Goal: Complete application form: Complete application form

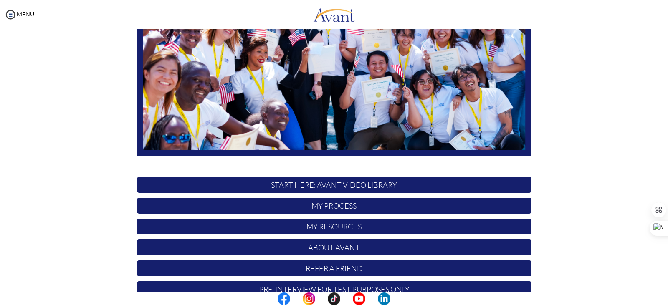
scroll to position [144, 0]
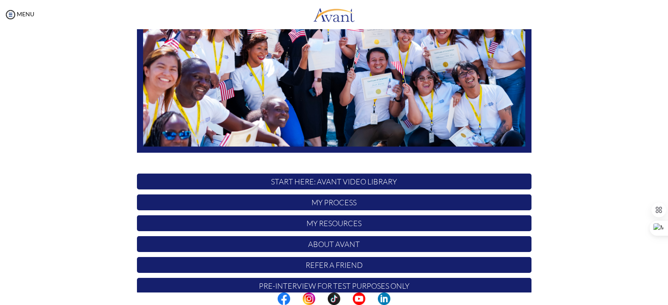
click at [357, 202] on p "My Process" at bounding box center [334, 203] width 395 height 16
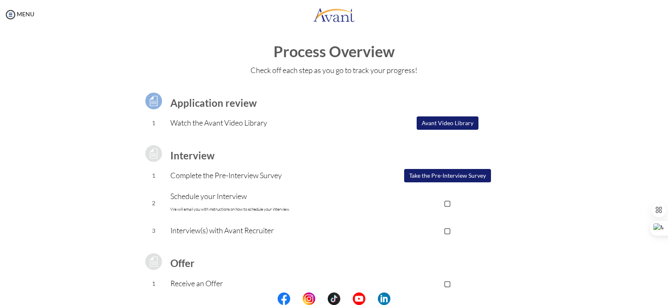
scroll to position [0, 0]
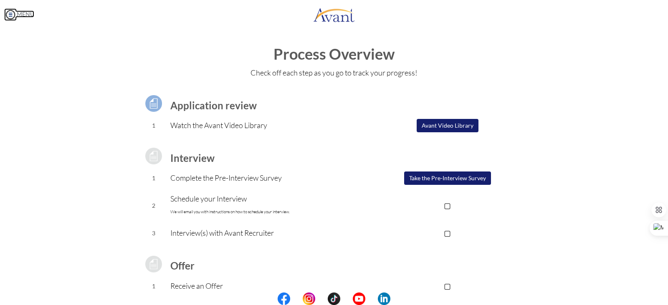
click at [10, 15] on img at bounding box center [10, 14] width 13 height 13
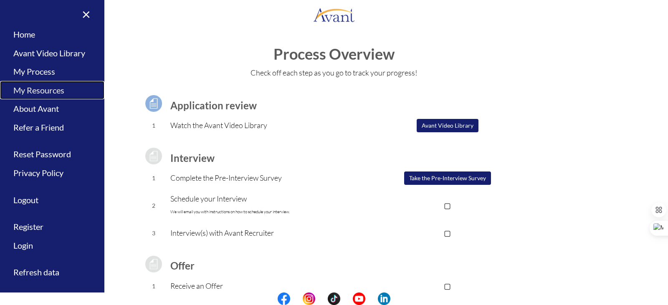
click at [59, 89] on link "My Resources" at bounding box center [52, 90] width 104 height 19
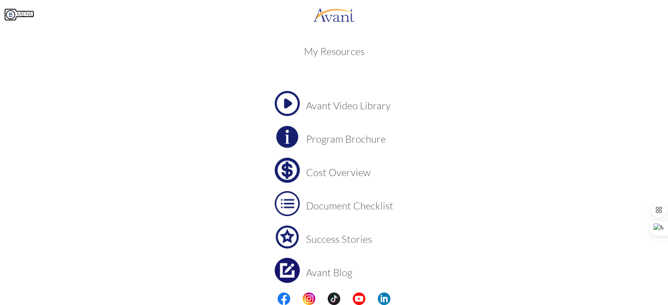
click at [13, 17] on img at bounding box center [10, 14] width 13 height 13
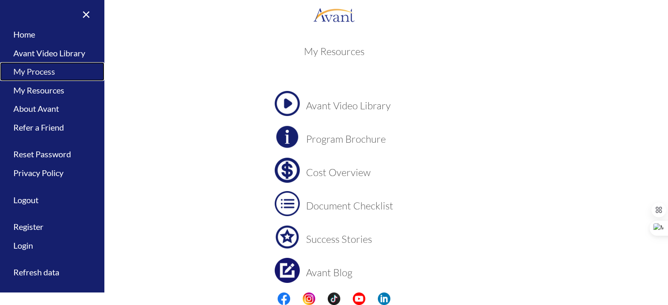
click at [55, 73] on link "My Process" at bounding box center [52, 71] width 104 height 19
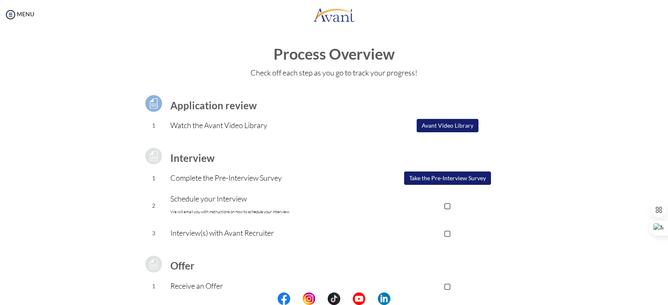
click at [423, 181] on button "Take the Pre-Interview Survey" at bounding box center [447, 178] width 87 height 13
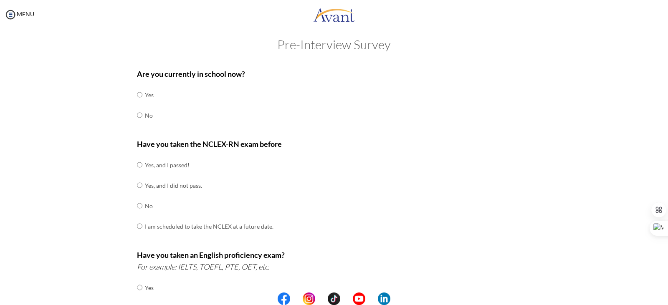
scroll to position [42, 0]
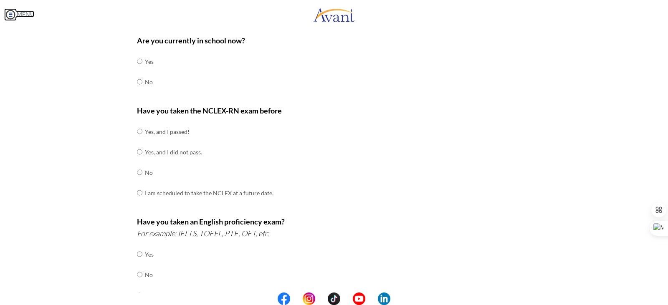
click at [8, 9] on img at bounding box center [10, 14] width 13 height 13
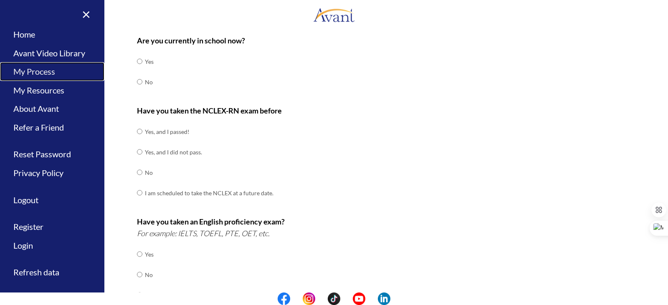
click at [31, 74] on link "My Process" at bounding box center [52, 71] width 104 height 19
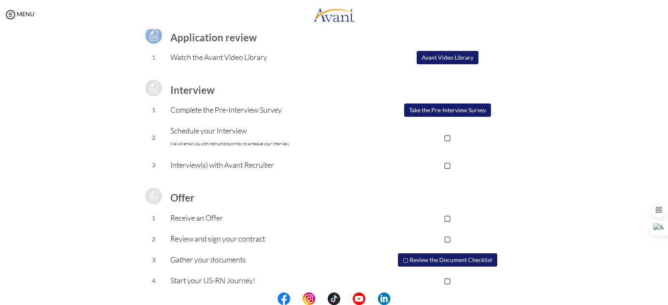
scroll to position [75, 0]
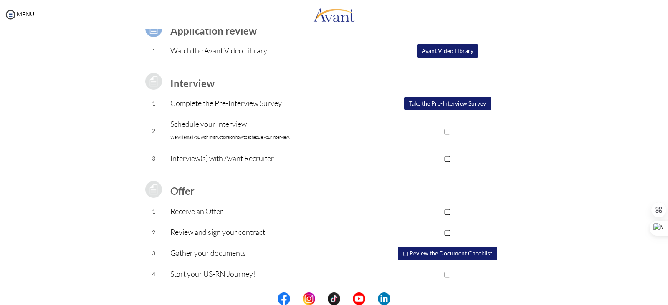
drag, startPoint x: 668, startPoint y: 191, endPoint x: 654, endPoint y: 130, distance: 62.8
click at [654, 130] on body "Maintenance break. Please come back in 2 hours. MENU My Status What is the next…" at bounding box center [334, 152] width 668 height 305
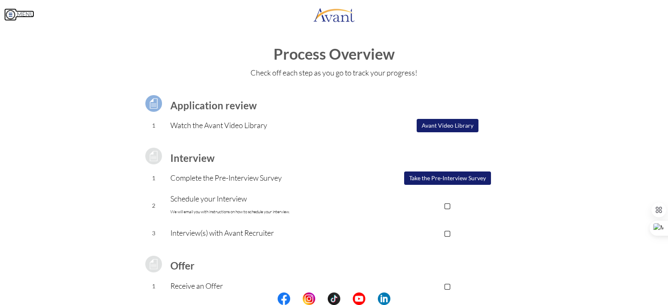
click at [12, 15] on img at bounding box center [10, 14] width 13 height 13
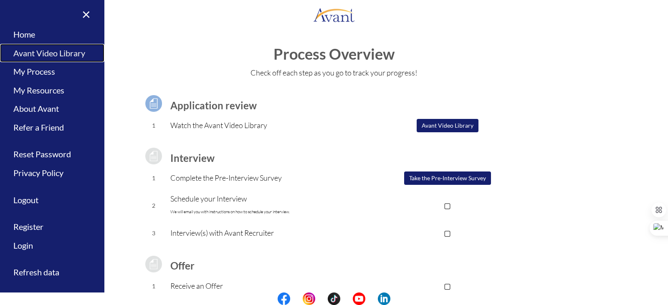
click at [47, 51] on link "Avant Video Library" at bounding box center [52, 53] width 104 height 19
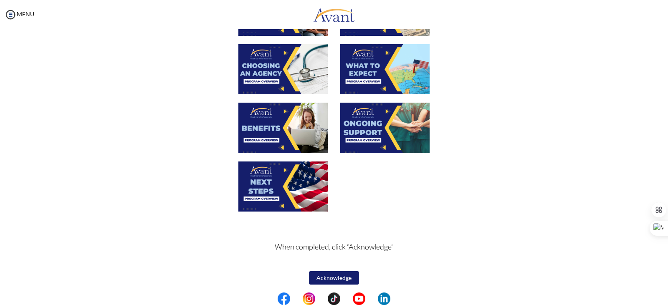
scroll to position [269, 0]
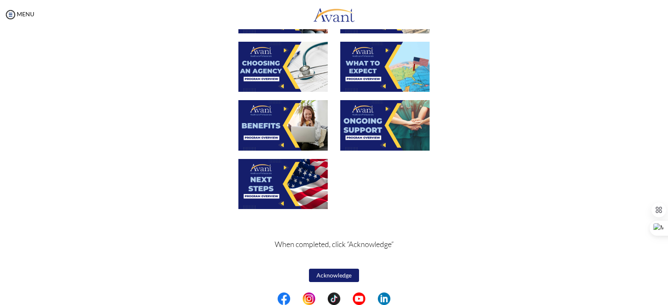
click at [328, 270] on button "Acknowledge" at bounding box center [334, 275] width 50 height 13
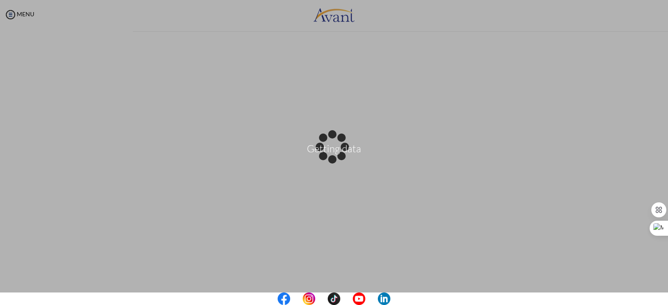
scroll to position [0, 0]
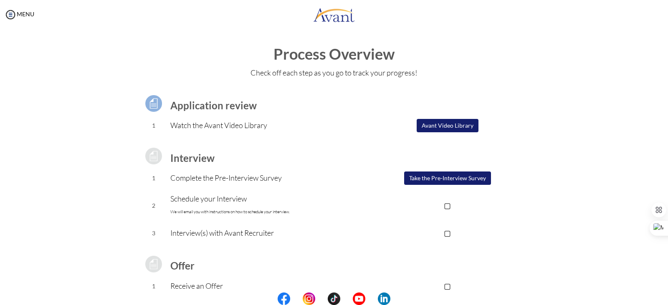
click at [555, 133] on div "Application review 1 Watch the Avant Video Library ▢ Avant Video Library Interv…" at bounding box center [334, 222] width 489 height 276
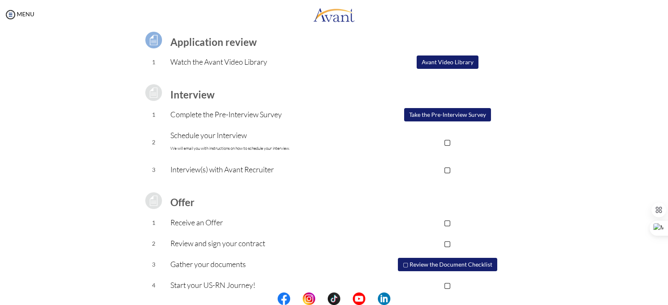
scroll to position [48, 0]
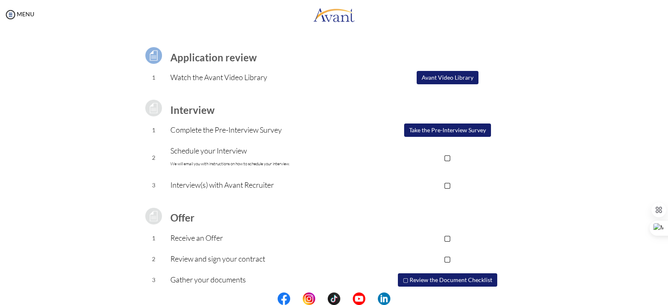
click at [465, 129] on button "Take the Pre-Interview Survey" at bounding box center [447, 130] width 87 height 13
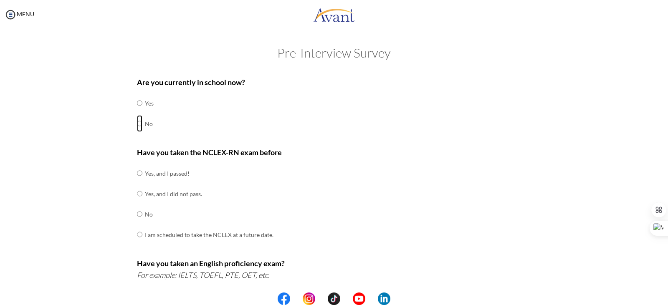
click at [137, 112] on input "radio" at bounding box center [139, 103] width 5 height 17
radio input "true"
click at [137, 182] on input "radio" at bounding box center [139, 173] width 5 height 17
radio input "true"
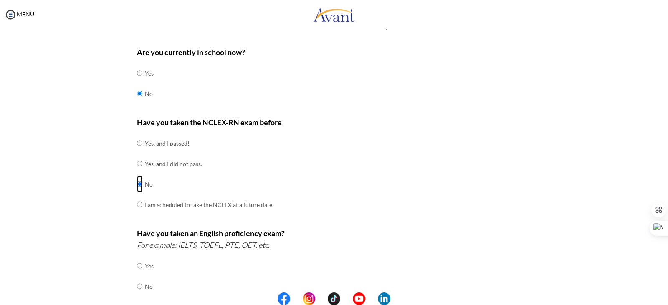
scroll to position [42, 0]
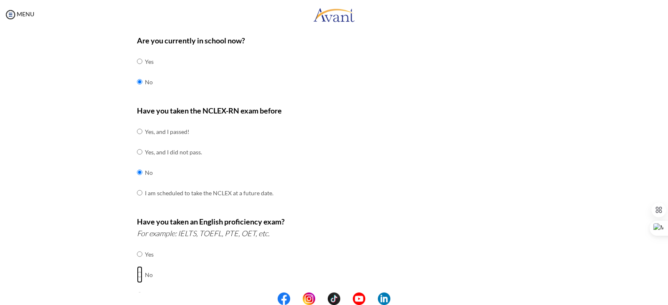
click at [137, 263] on input "radio" at bounding box center [139, 254] width 5 height 17
radio input "true"
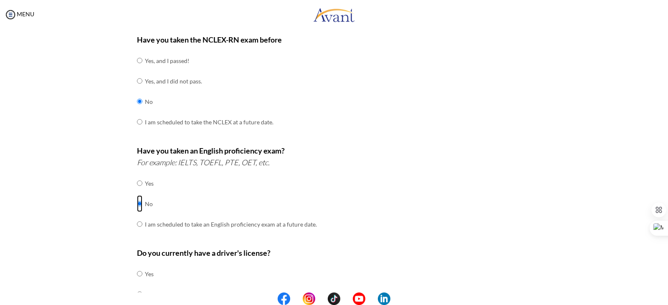
scroll to position [167, 0]
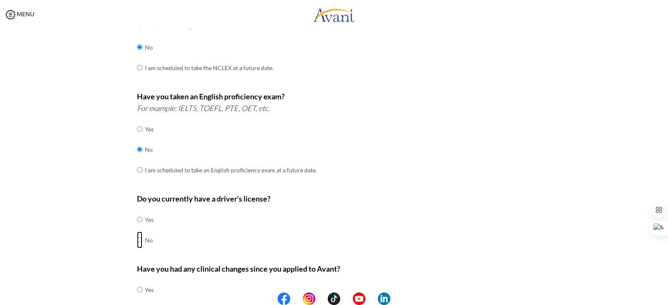
click at [137, 228] on input "radio" at bounding box center [139, 219] width 5 height 17
radio input "true"
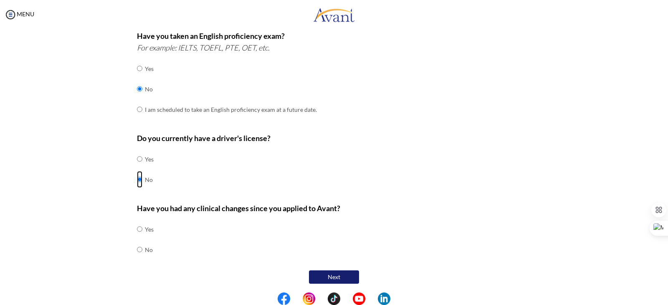
scroll to position [229, 0]
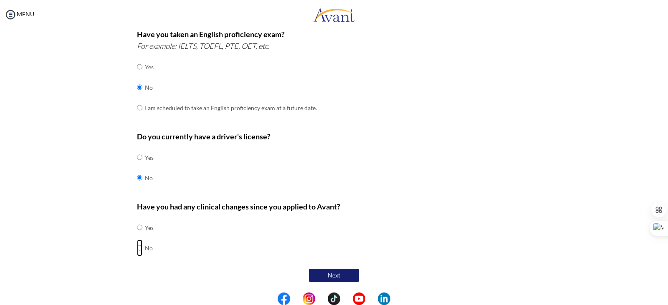
click at [137, 236] on input "radio" at bounding box center [139, 227] width 5 height 17
radio input "true"
click at [329, 273] on button "Next" at bounding box center [334, 275] width 50 height 13
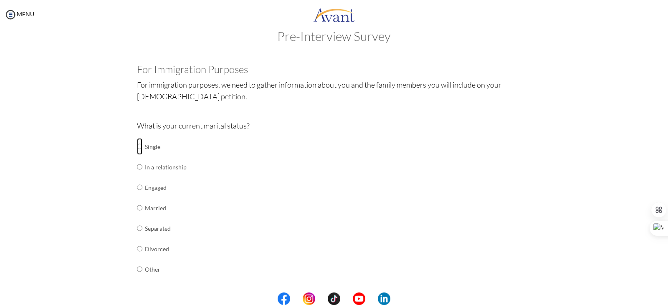
click at [137, 146] on input "radio" at bounding box center [139, 146] width 5 height 17
radio input "true"
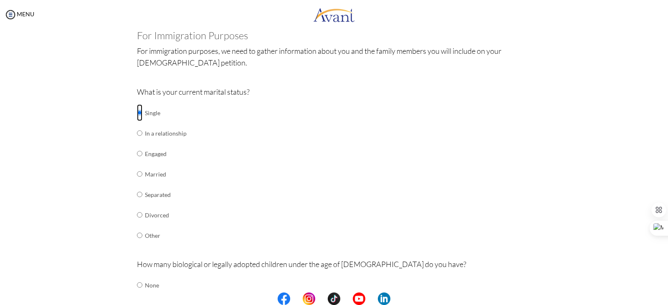
scroll to position [226, 0]
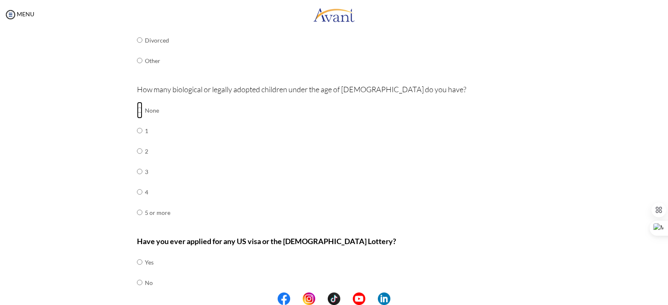
click at [137, 108] on input "radio" at bounding box center [139, 110] width 5 height 17
radio input "true"
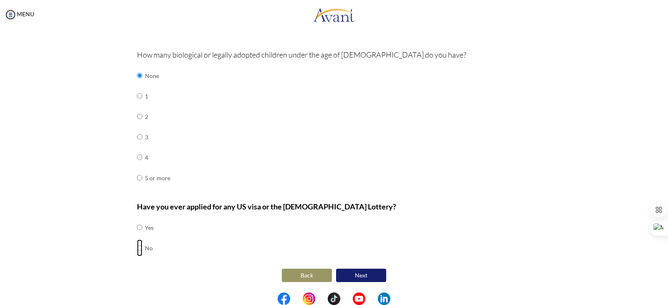
click at [137, 236] on input "radio" at bounding box center [139, 227] width 5 height 17
radio input "true"
click at [360, 273] on button "Next" at bounding box center [361, 275] width 50 height 13
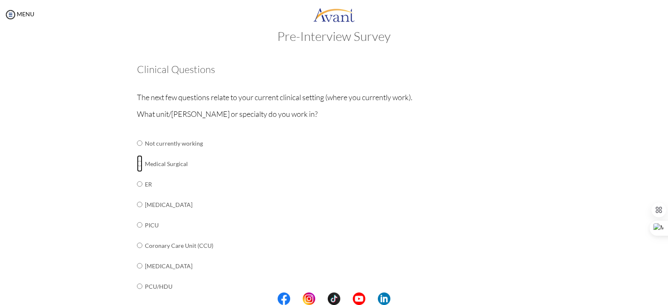
click at [138, 152] on input "radio" at bounding box center [139, 143] width 5 height 17
radio input "true"
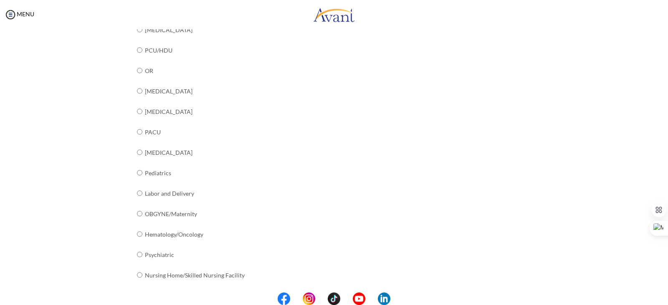
scroll to position [301, 0]
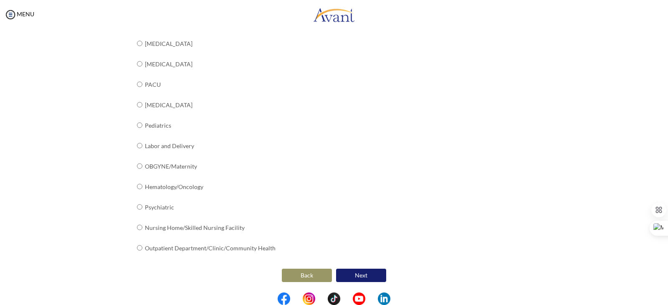
click at [362, 274] on button "Next" at bounding box center [361, 275] width 50 height 13
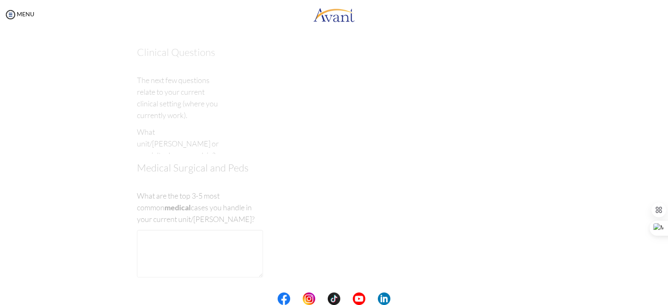
scroll to position [17, 0]
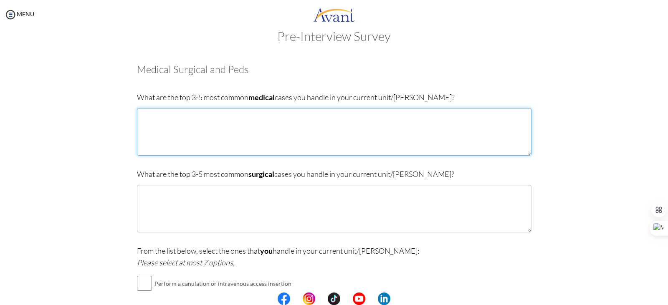
click at [186, 126] on textarea at bounding box center [334, 132] width 395 height 48
type textarea "1. Hypertension 2. Diabetes 3.HIV/AIDS"
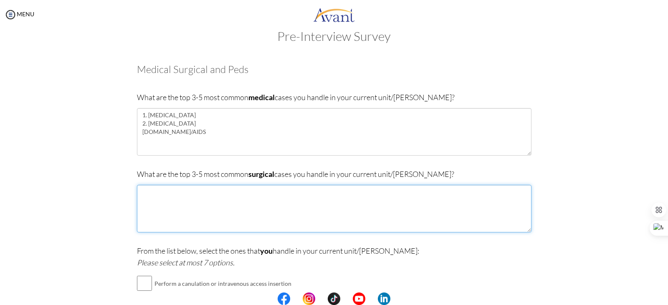
click at [181, 209] on textarea at bounding box center [334, 209] width 395 height 48
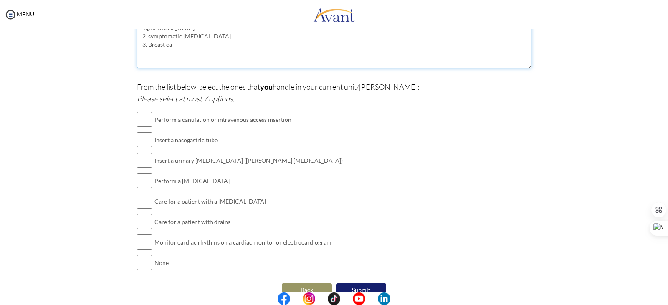
scroll to position [184, 0]
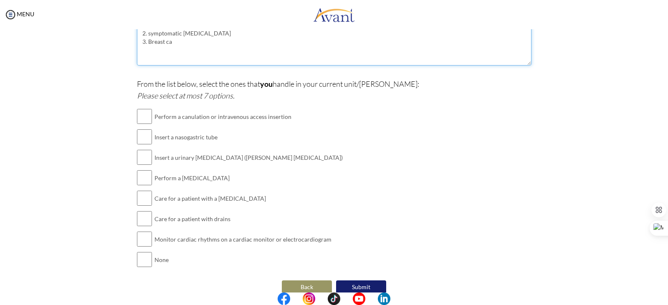
type textarea "1.Acute appendicitis 2. symptomatic cholestasis 3. Breast ca"
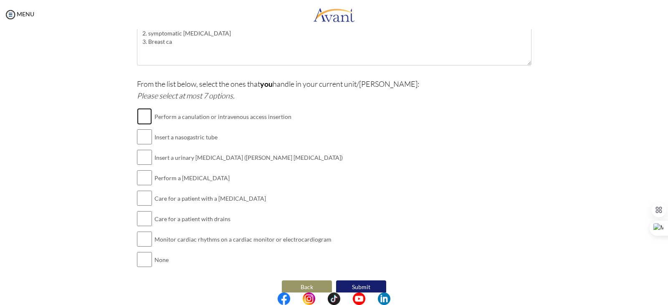
click at [145, 114] on input "checkbox" at bounding box center [144, 116] width 15 height 17
checkbox input "true"
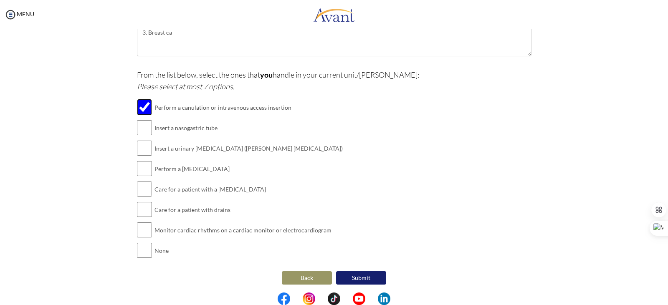
scroll to position [195, 0]
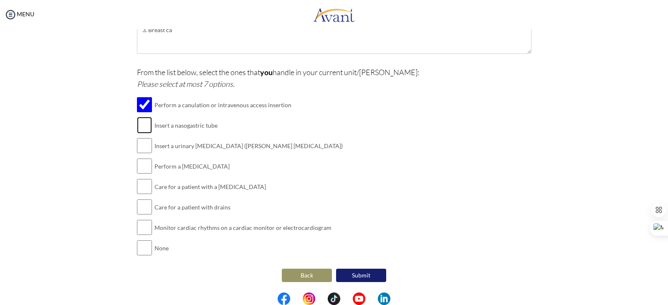
click at [142, 126] on input "checkbox" at bounding box center [144, 125] width 15 height 17
click at [144, 121] on input "checkbox" at bounding box center [144, 125] width 15 height 17
checkbox input "false"
click at [363, 273] on button "Submit" at bounding box center [361, 275] width 50 height 13
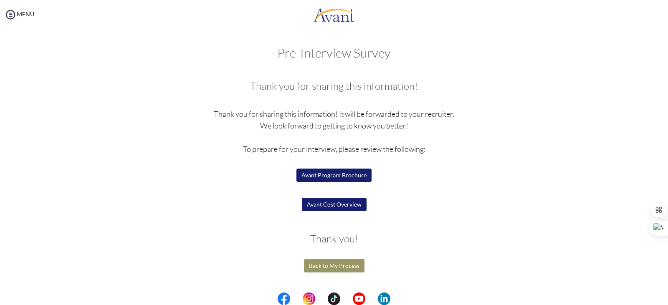
click at [337, 264] on button "Back to My Process" at bounding box center [334, 265] width 61 height 13
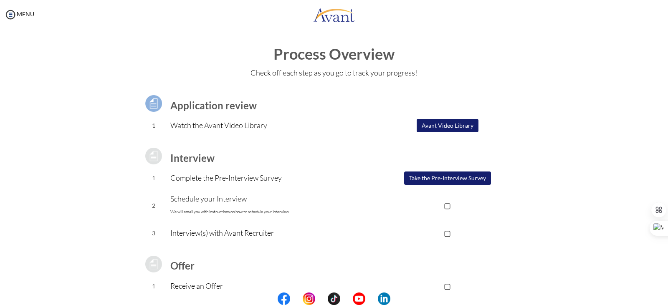
click at [418, 173] on button "Take the Pre-Interview Survey" at bounding box center [447, 178] width 87 height 13
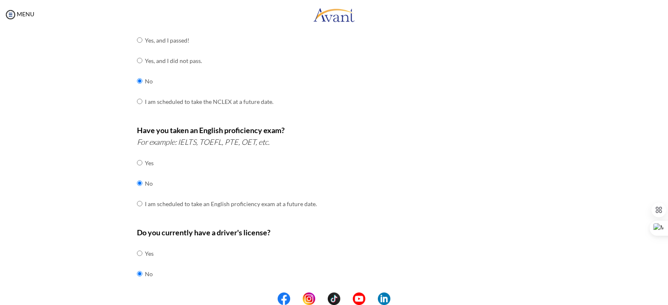
scroll to position [229, 0]
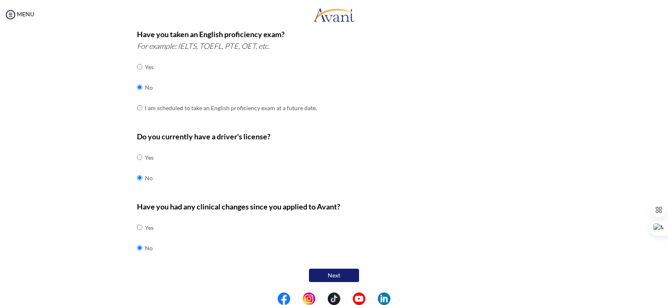
click at [332, 271] on button "Next" at bounding box center [334, 275] width 50 height 13
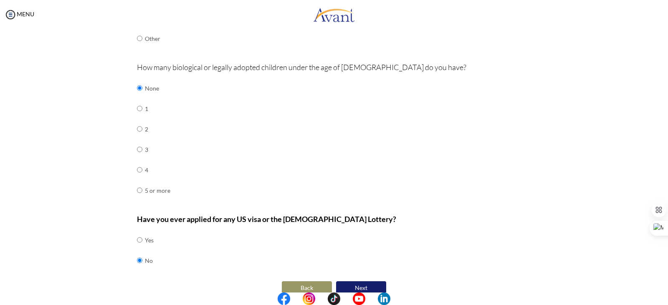
scroll to position [260, 0]
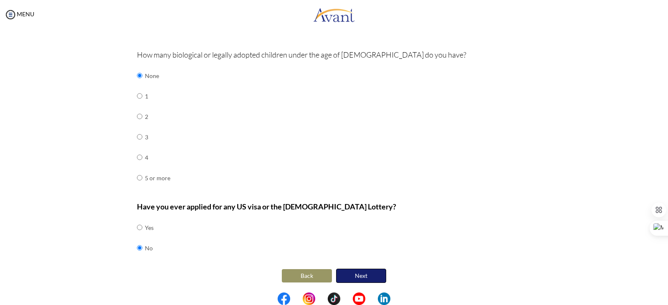
click at [363, 271] on button "Next" at bounding box center [361, 276] width 50 height 14
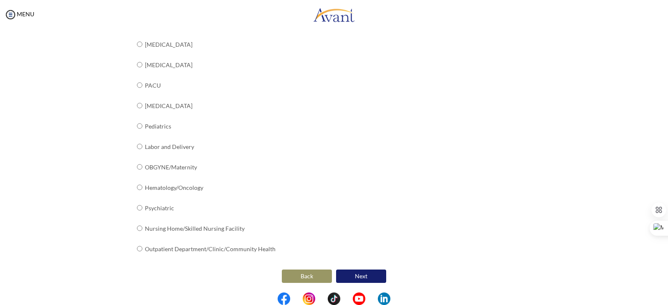
scroll to position [301, 0]
click at [366, 272] on button "Next" at bounding box center [361, 275] width 50 height 13
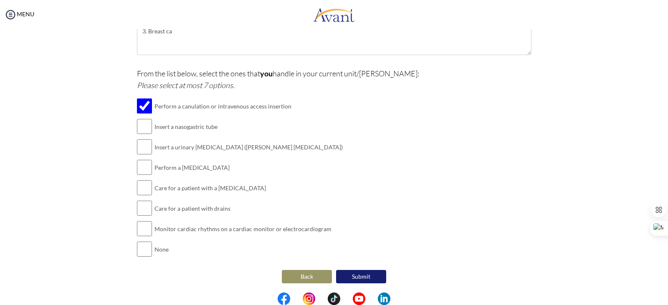
scroll to position [195, 0]
click at [359, 272] on button "Submit" at bounding box center [361, 275] width 50 height 13
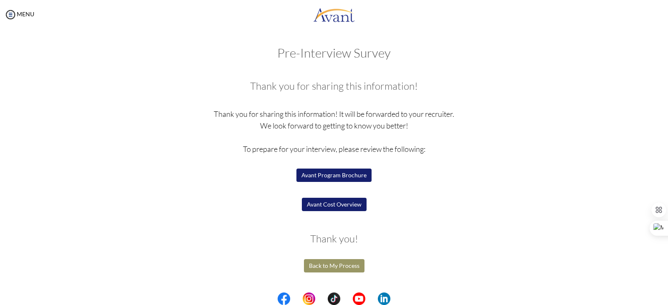
click at [331, 170] on button "Avant Program Brochure" at bounding box center [334, 175] width 75 height 13
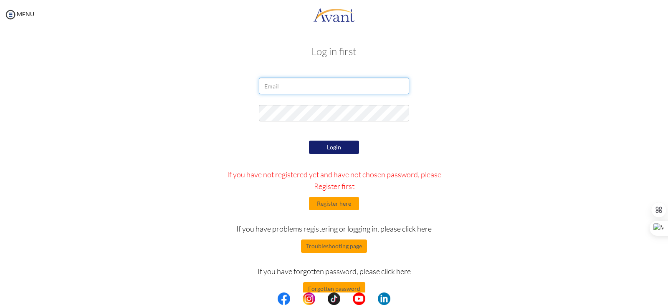
click at [282, 87] on input "email" at bounding box center [334, 86] width 150 height 17
type input "[EMAIL_ADDRESS][DOMAIN_NAME]"
click at [536, 111] on div at bounding box center [334, 115] width 489 height 21
click at [337, 146] on button "Login" at bounding box center [334, 147] width 50 height 13
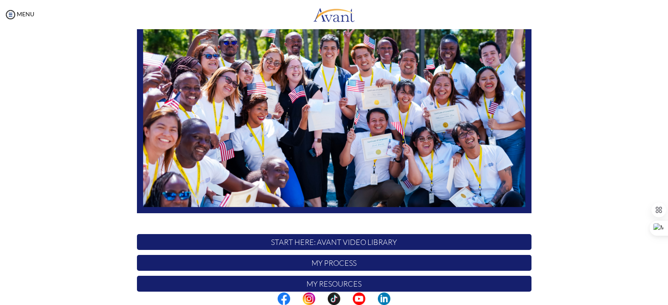
scroll to position [159, 0]
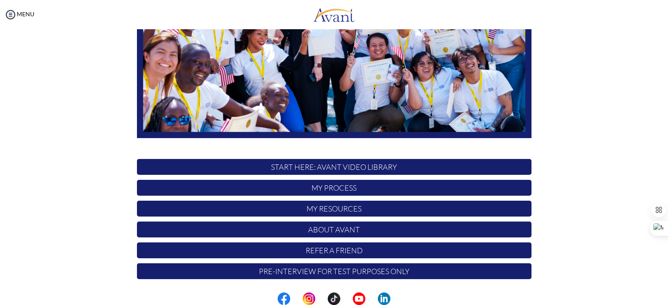
click at [365, 185] on p "My Process" at bounding box center [334, 188] width 395 height 16
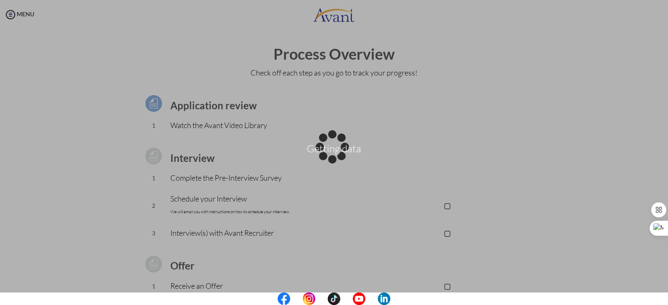
drag, startPoint x: 668, startPoint y: 72, endPoint x: 665, endPoint y: 101, distance: 28.9
click at [340, 147] on div "Getting data" at bounding box center [334, 153] width 12 height 12
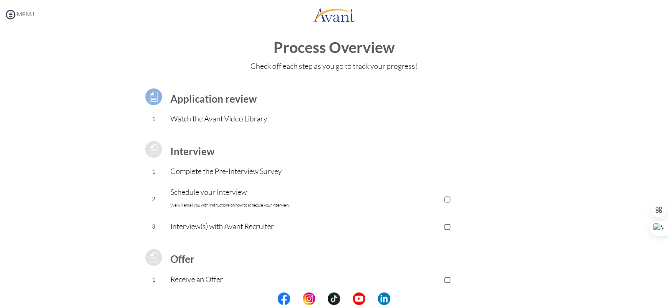
scroll to position [0, 0]
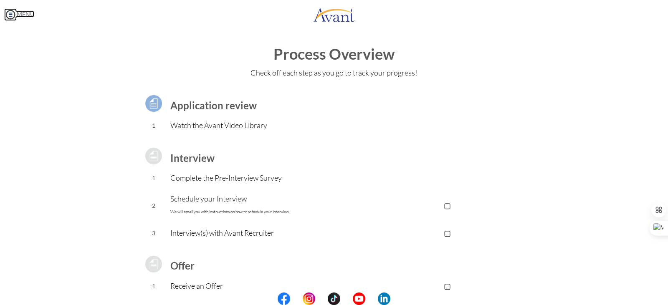
click at [10, 13] on img at bounding box center [10, 14] width 13 height 13
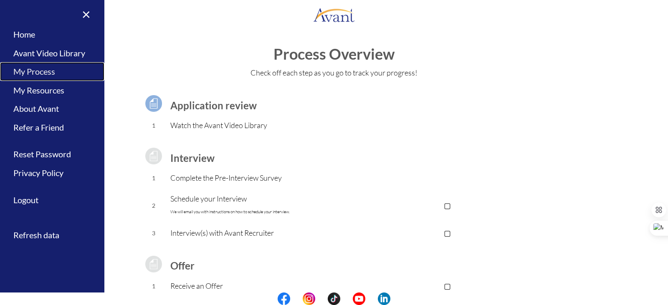
click at [52, 63] on link "My Process" at bounding box center [52, 71] width 104 height 19
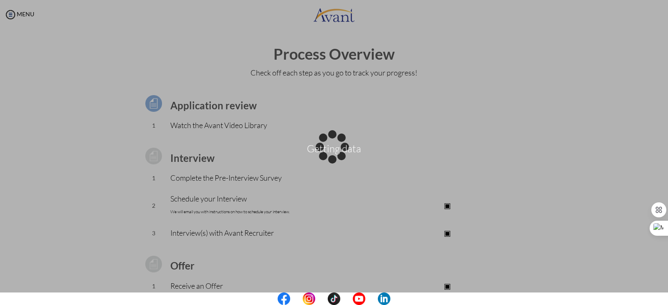
click at [328, 147] on div "Getting data" at bounding box center [334, 153] width 12 height 12
